Goal: Understand process/instructions: Learn how to perform a task or action

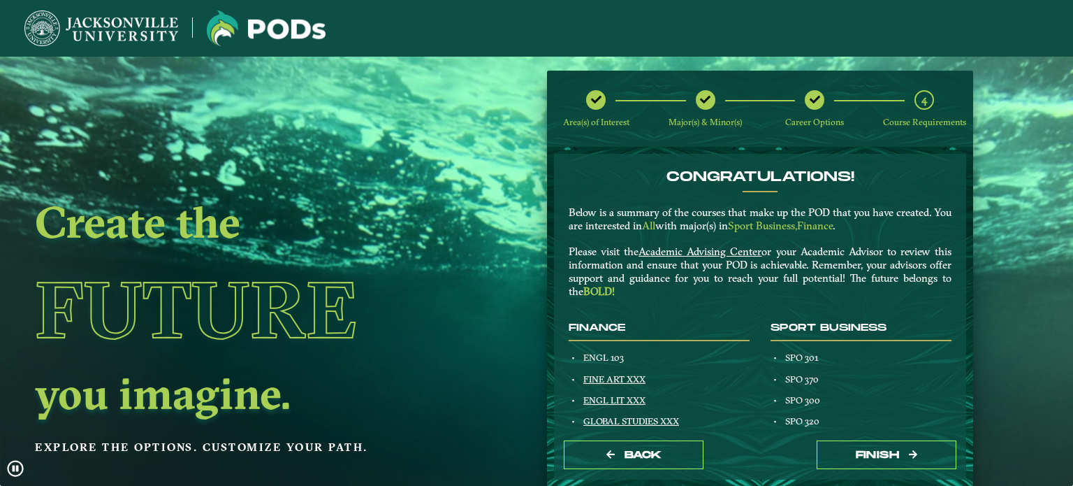
scroll to position [187, 0]
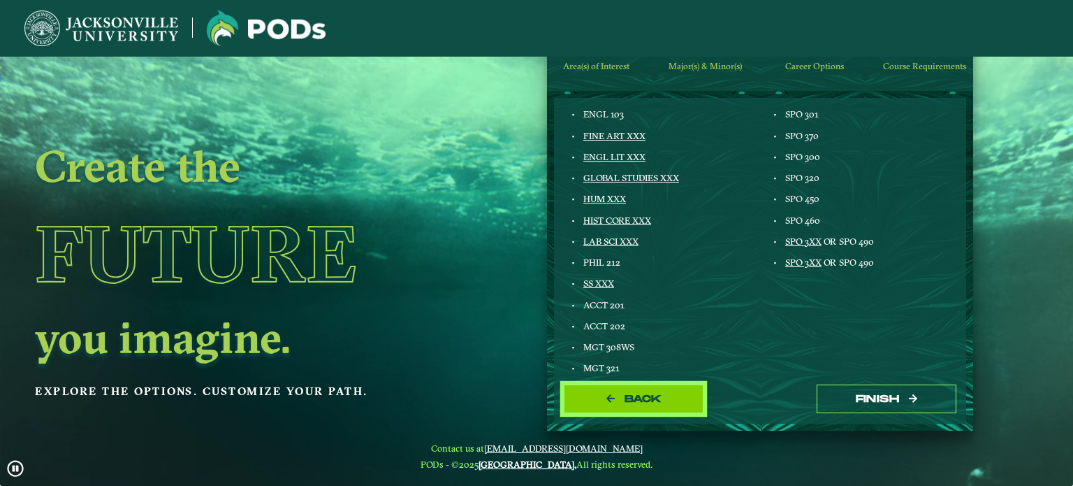
click at [639, 407] on button "Back" at bounding box center [634, 398] width 140 height 29
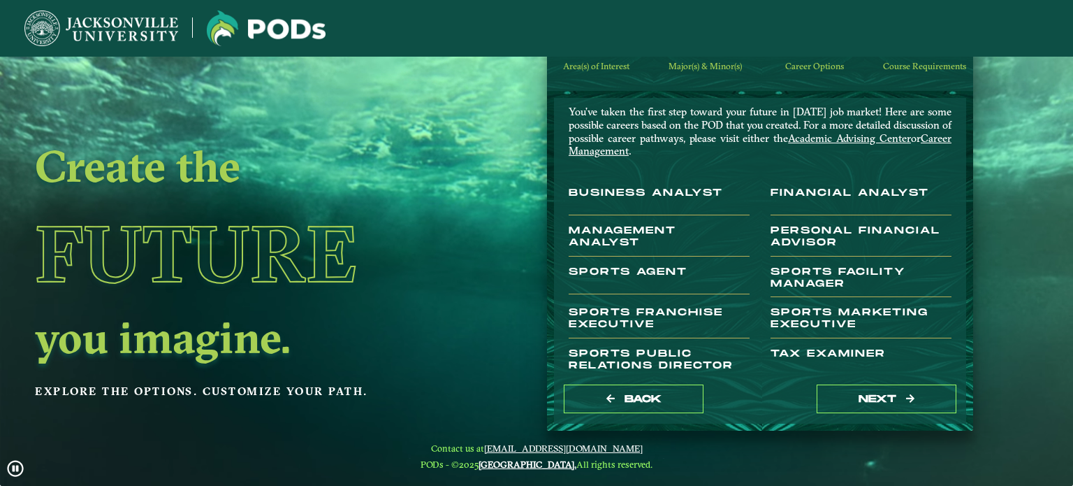
scroll to position [84, 0]
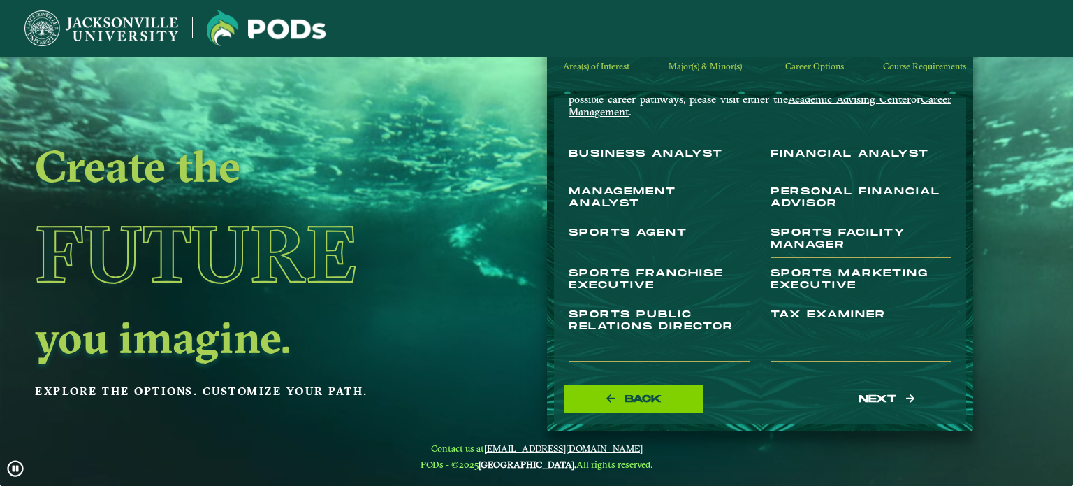
click at [664, 406] on button "Back" at bounding box center [634, 398] width 140 height 29
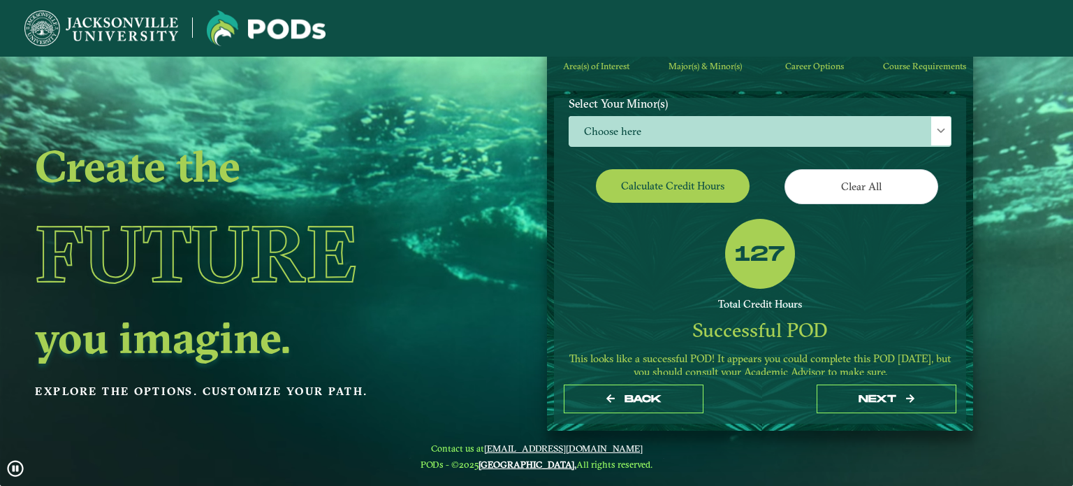
scroll to position [257, 0]
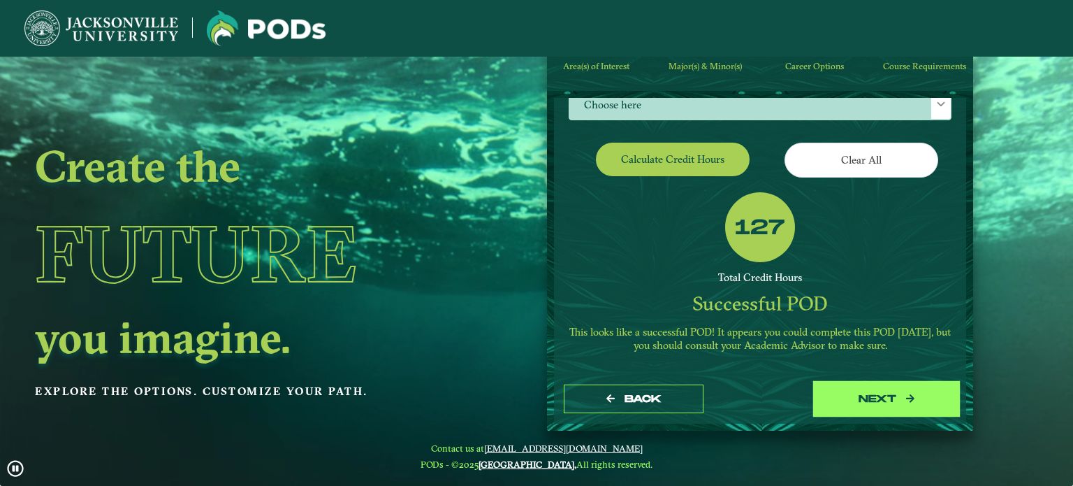
click at [880, 400] on button "next" at bounding box center [887, 398] width 140 height 29
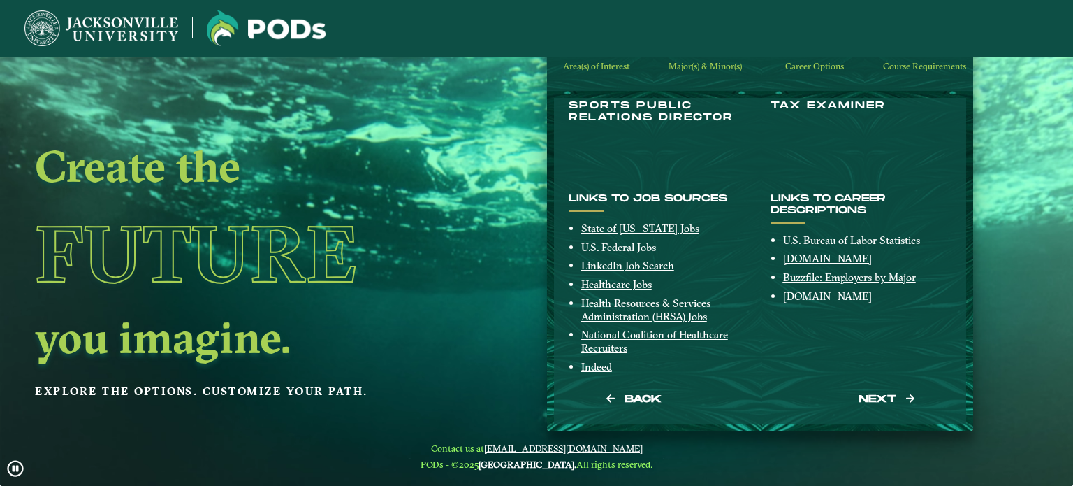
scroll to position [315, 0]
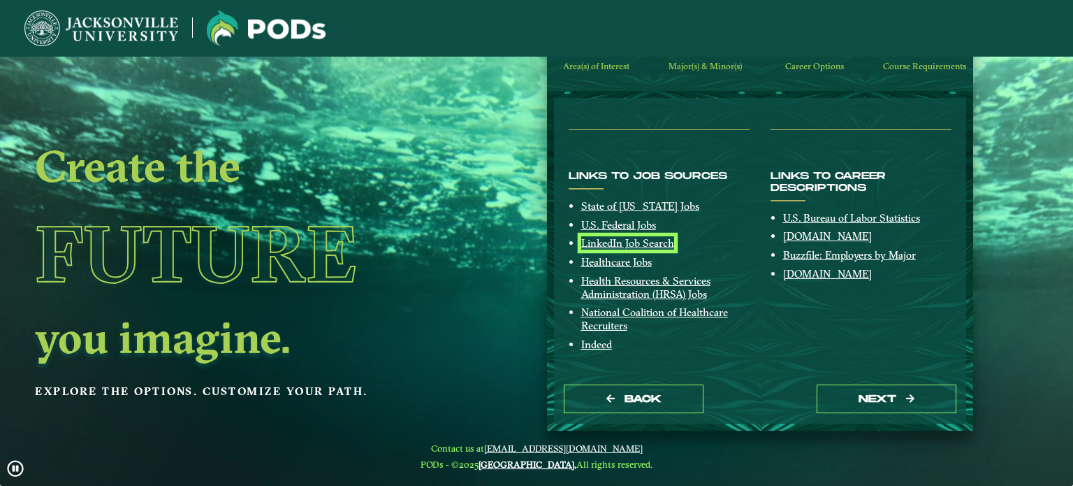
click at [656, 246] on link "LinkedIn Job Search" at bounding box center [627, 242] width 93 height 13
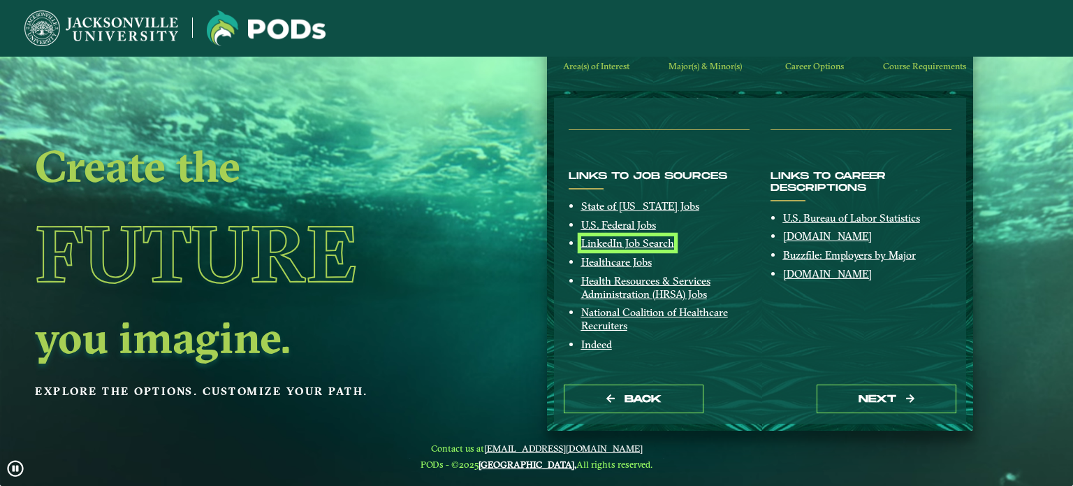
click at [664, 247] on link "LinkedIn Job Search" at bounding box center [627, 242] width 93 height 13
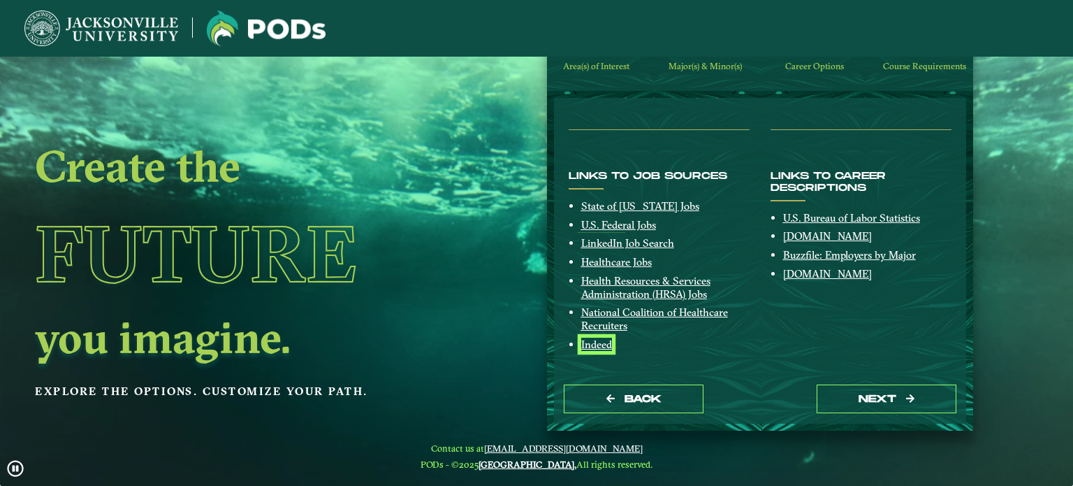
click at [603, 347] on link "Indeed" at bounding box center [596, 343] width 31 height 13
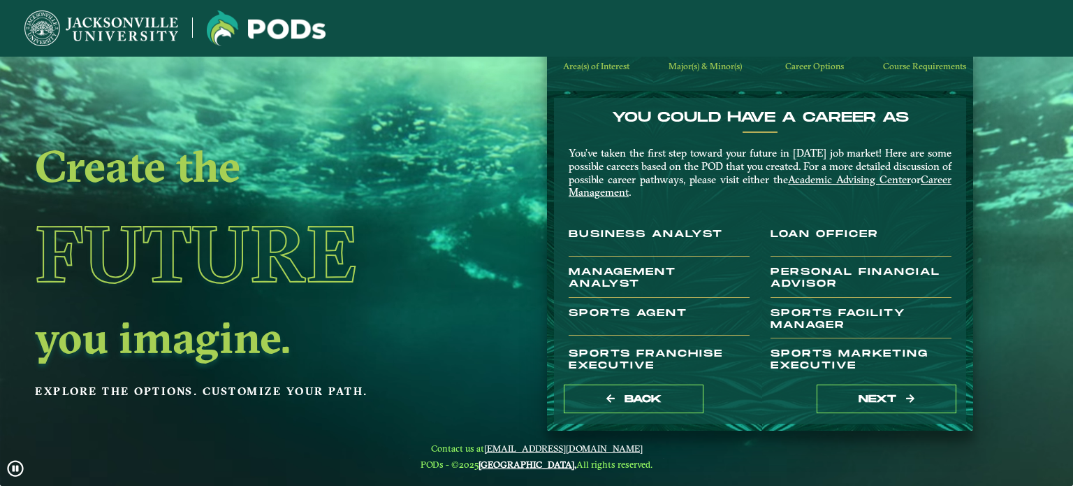
scroll to position [0, 0]
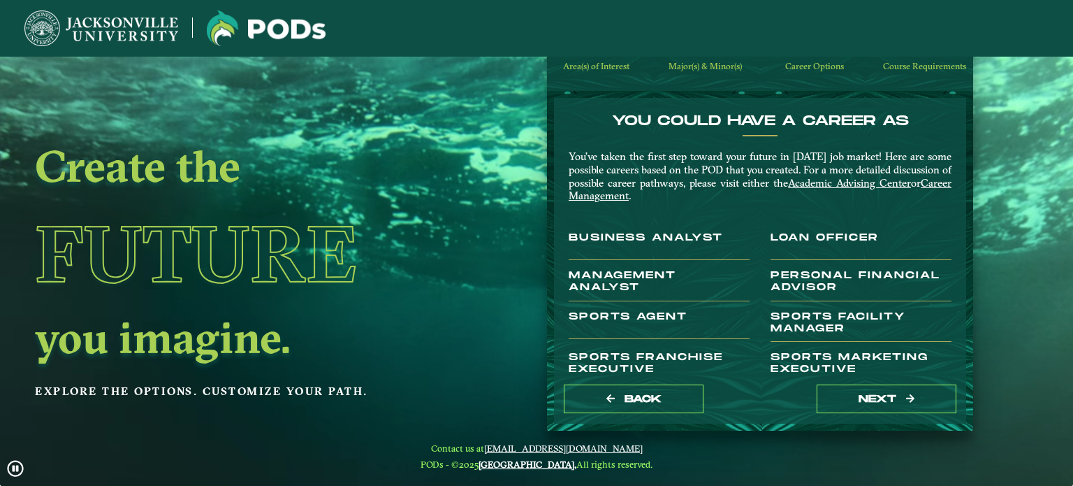
click at [872, 419] on div "Back next" at bounding box center [760, 398] width 412 height 48
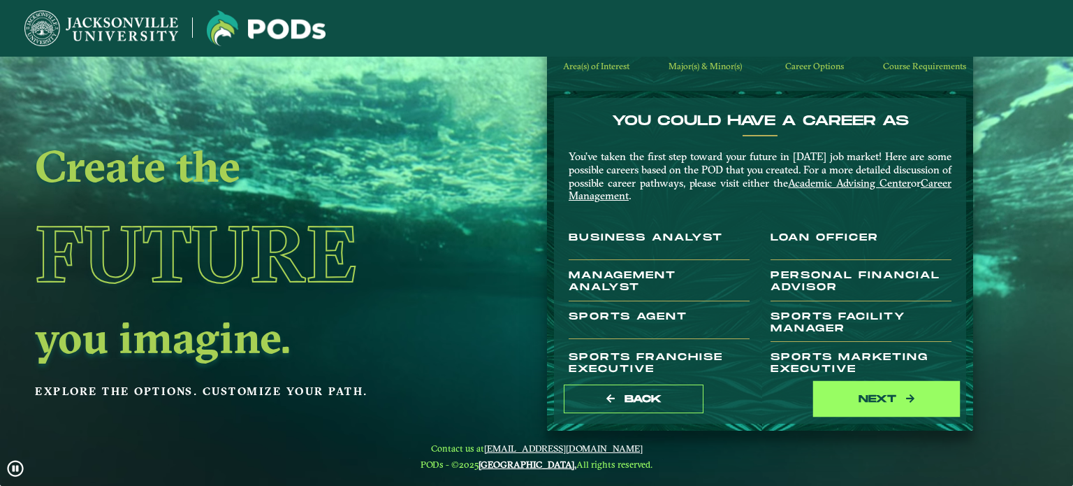
click at [880, 401] on button "next" at bounding box center [887, 398] width 140 height 29
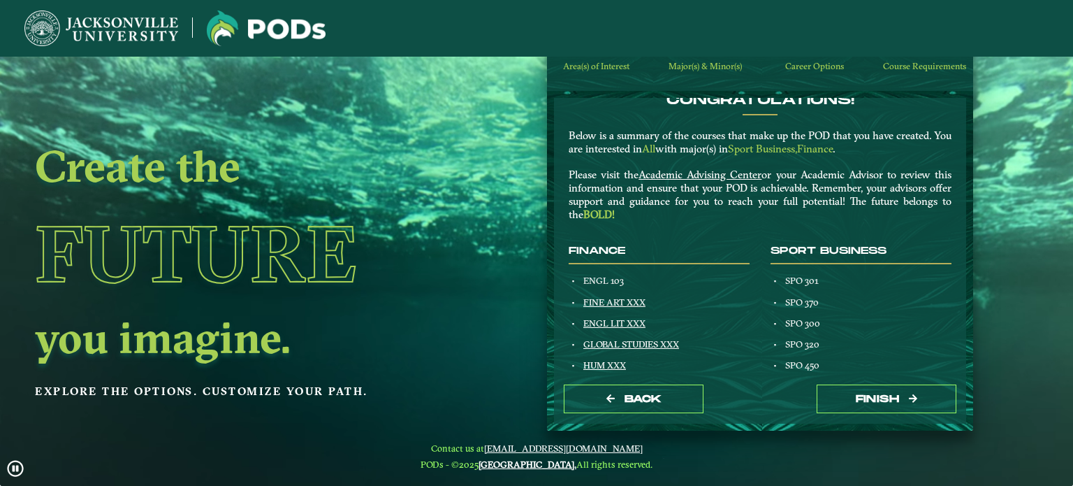
scroll to position [27, 0]
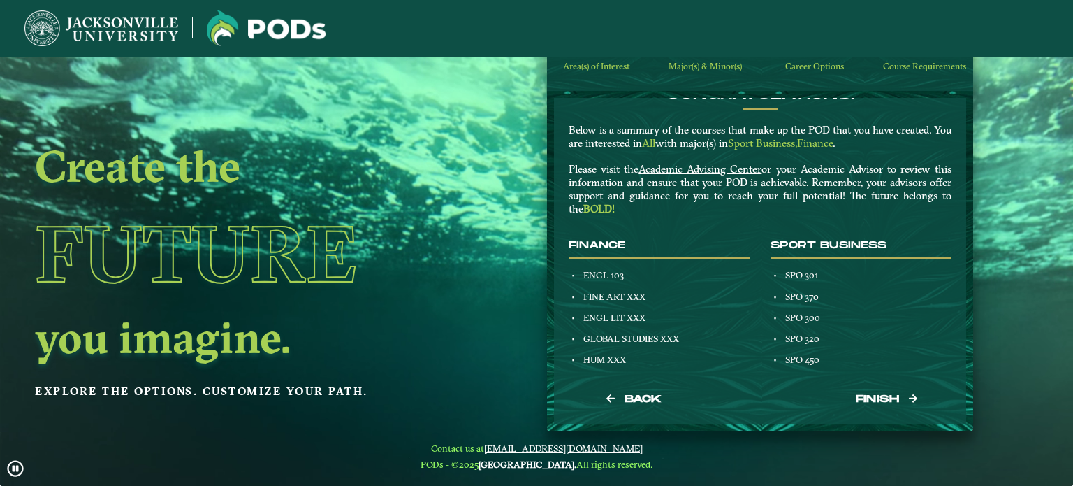
click at [731, 175] on p "Below is a summary of the courses that make up the POD that you have created. Y…" at bounding box center [760, 170] width 383 height 92
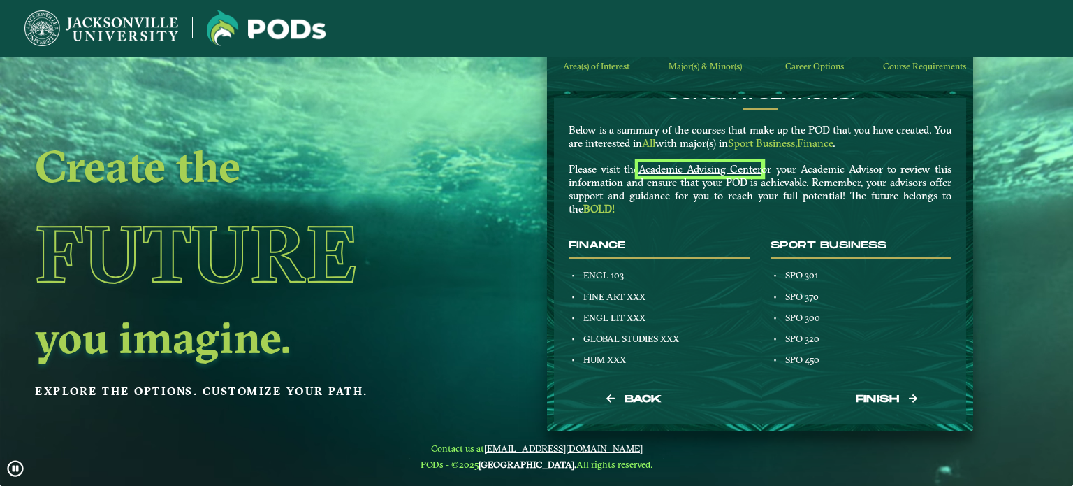
click at [732, 173] on u "Academic Advising Center" at bounding box center [700, 168] width 123 height 13
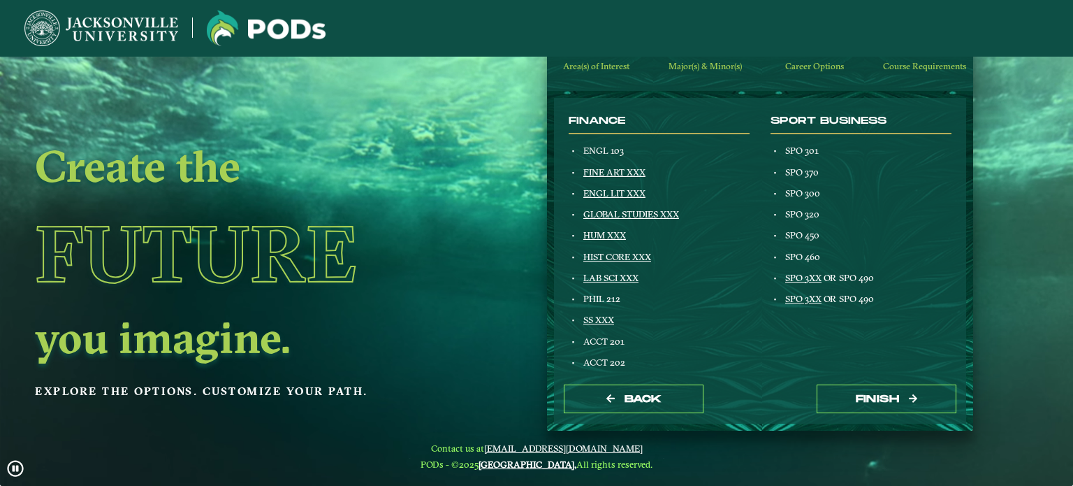
scroll to position [154, 0]
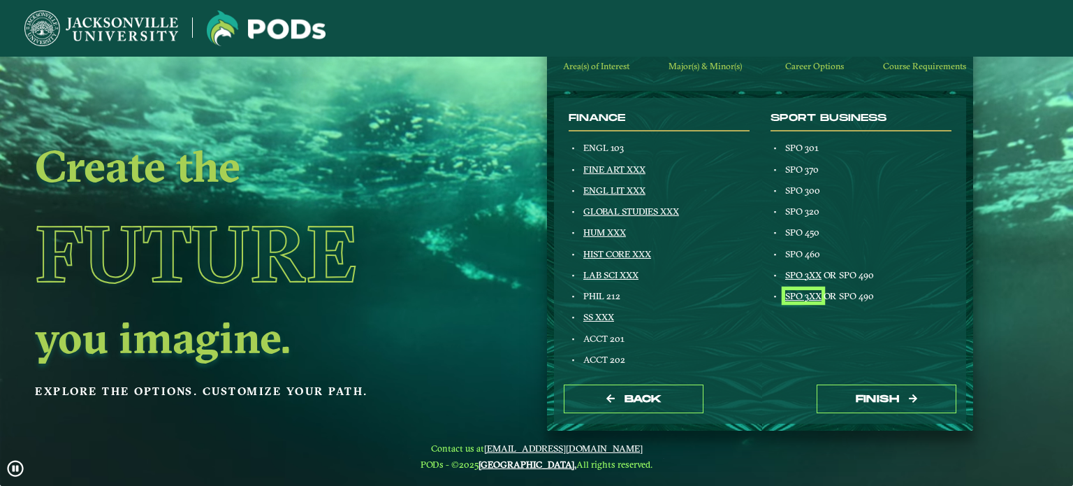
click at [808, 296] on link "SPO 3XX" at bounding box center [803, 295] width 36 height 11
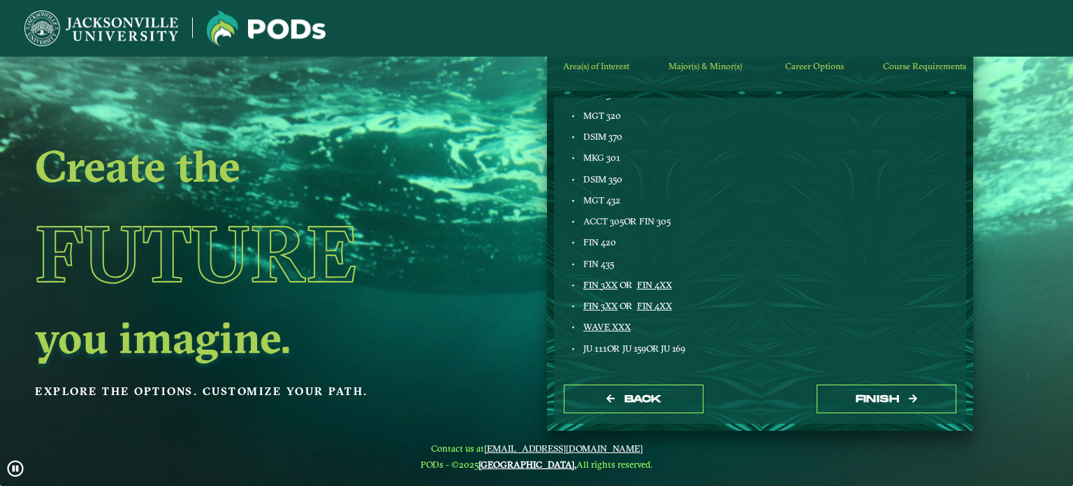
scroll to position [727, 0]
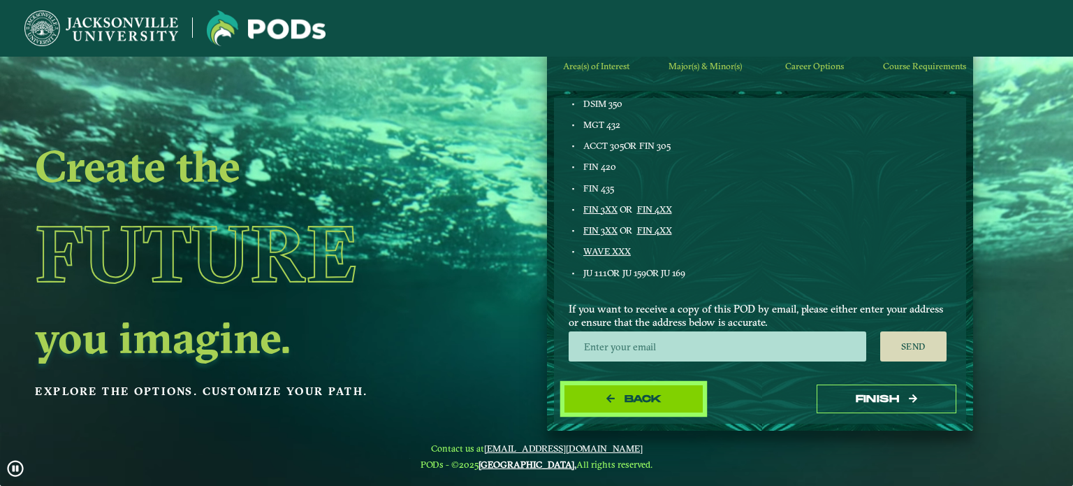
click at [625, 403] on span "Back" at bounding box center [643, 399] width 37 height 12
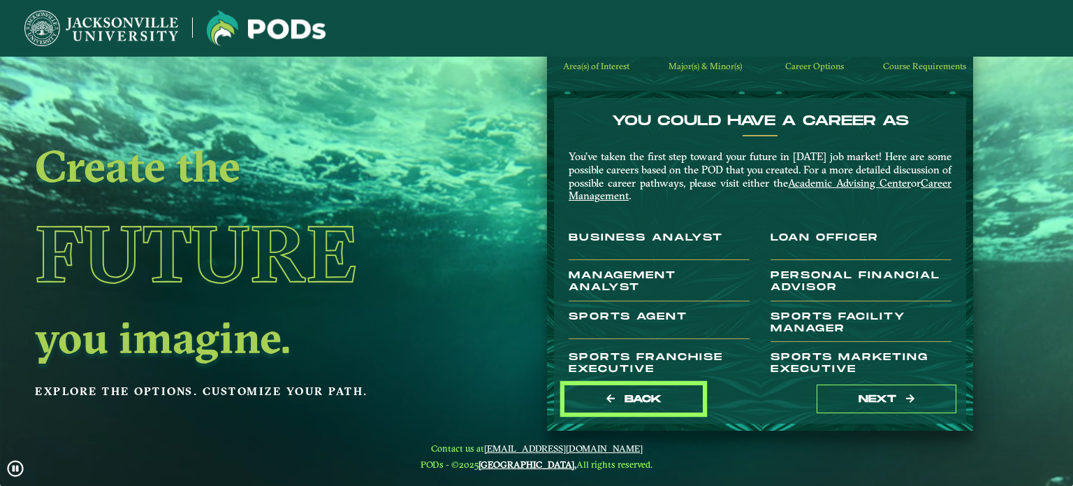
click at [625, 403] on span "Back" at bounding box center [643, 399] width 37 height 12
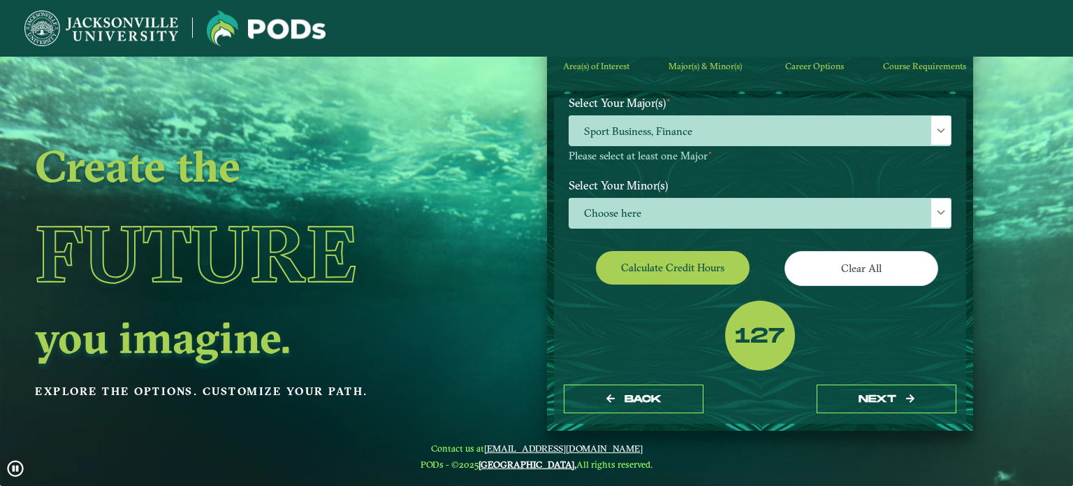
scroll to position [165, 0]
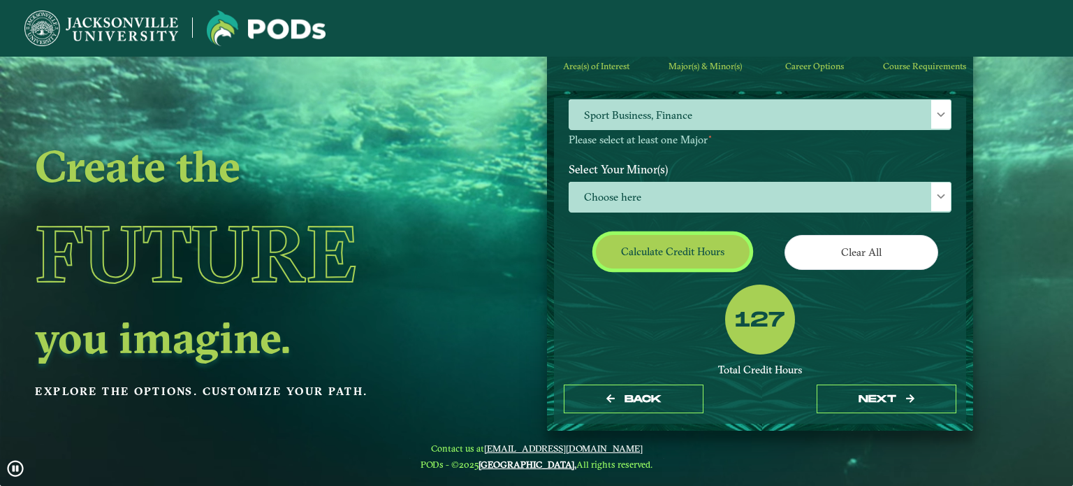
click at [715, 252] on button "Calculate credit hours" at bounding box center [673, 251] width 154 height 33
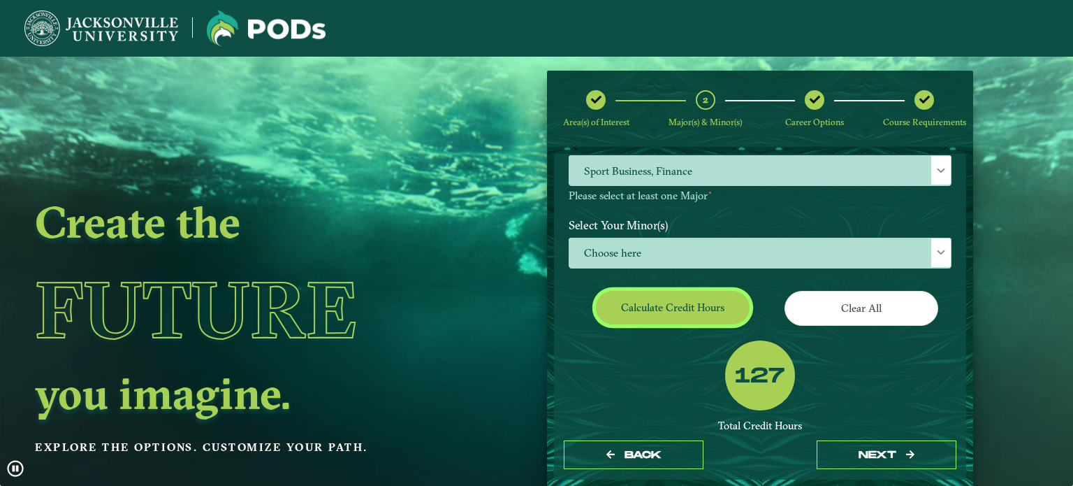
scroll to position [257, 0]
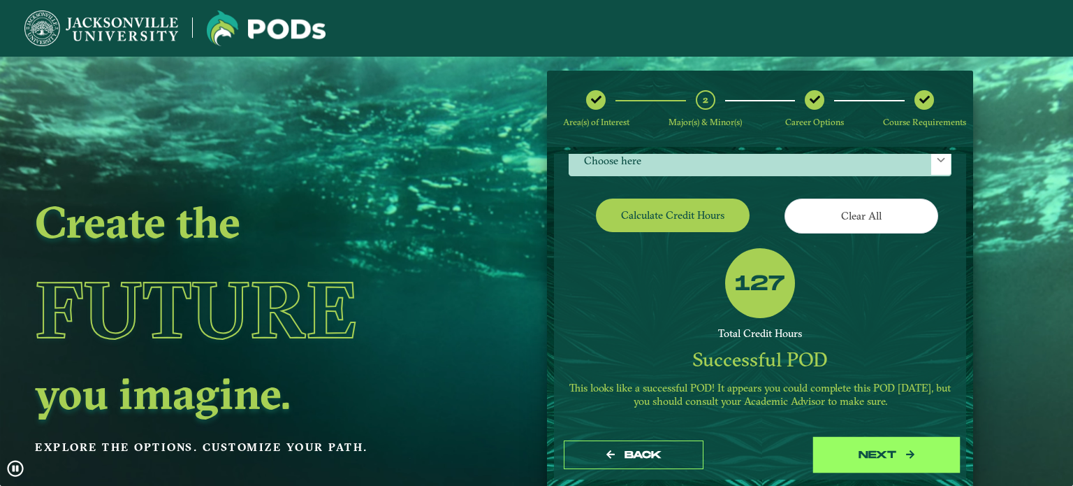
click at [882, 455] on button "next" at bounding box center [887, 454] width 140 height 29
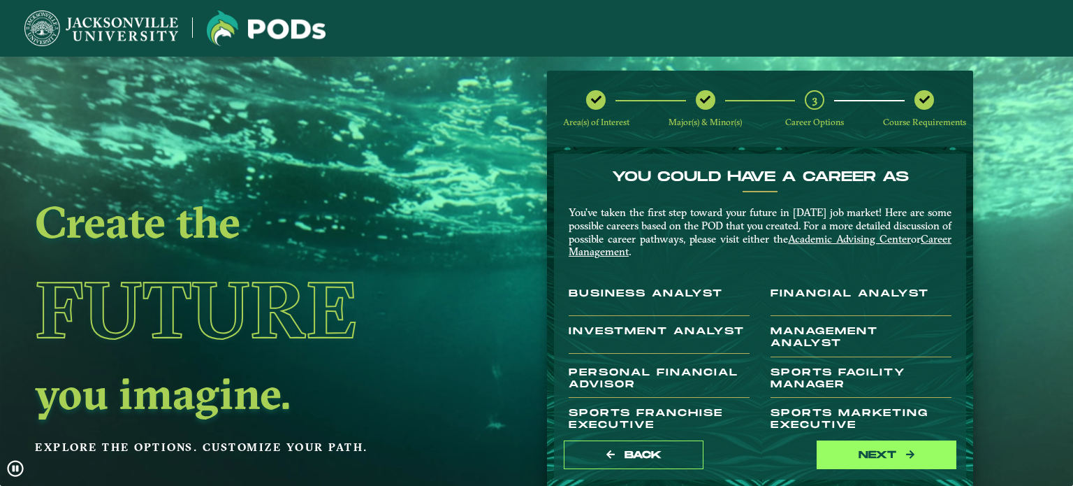
click at [890, 456] on button "next" at bounding box center [887, 454] width 140 height 29
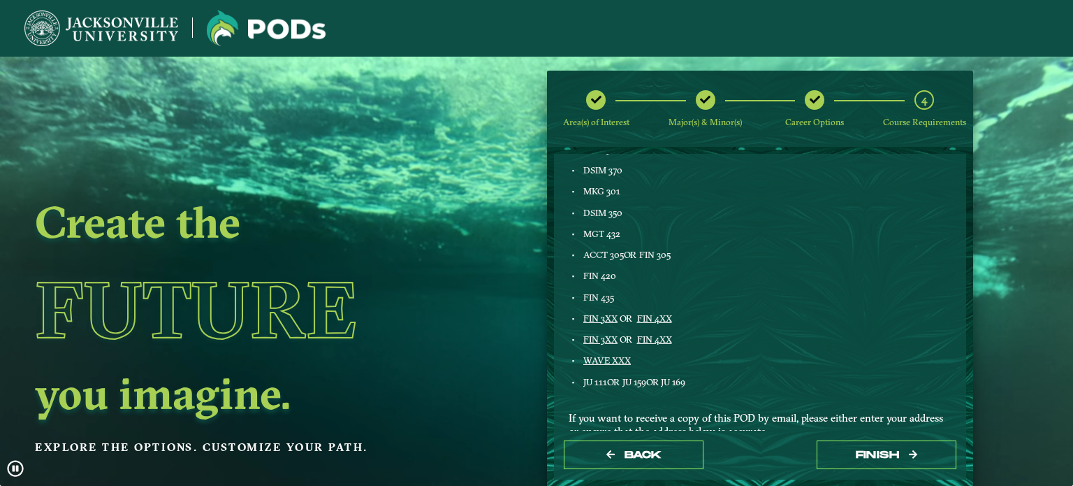
scroll to position [727, 0]
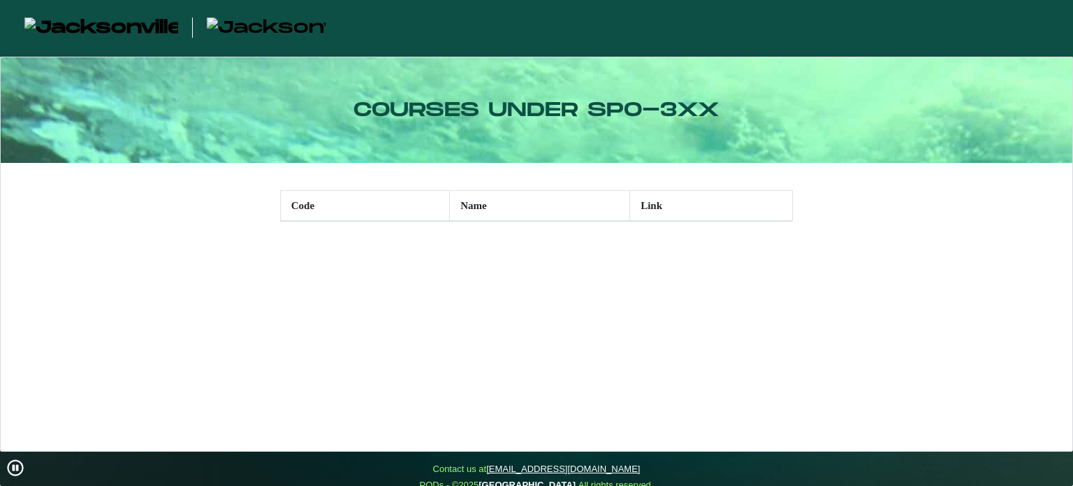
scroll to position [20, 0]
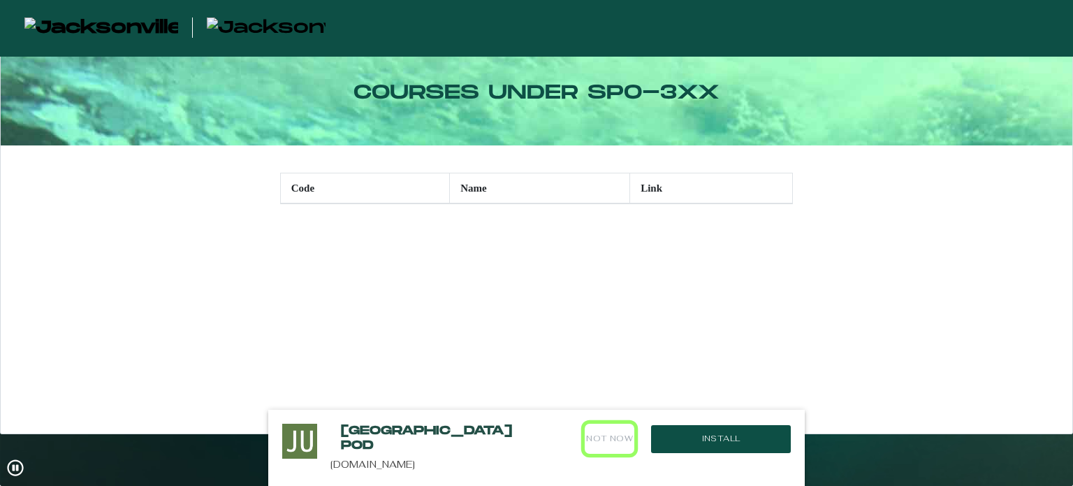
click at [604, 439] on button "Not Now" at bounding box center [610, 438] width 50 height 30
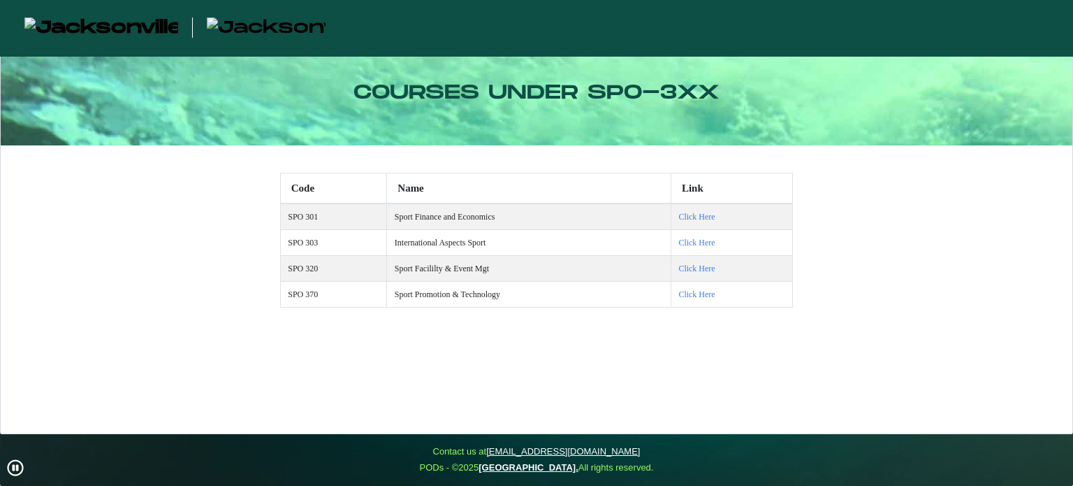
scroll to position [0, 0]
